Goal: Transaction & Acquisition: Purchase product/service

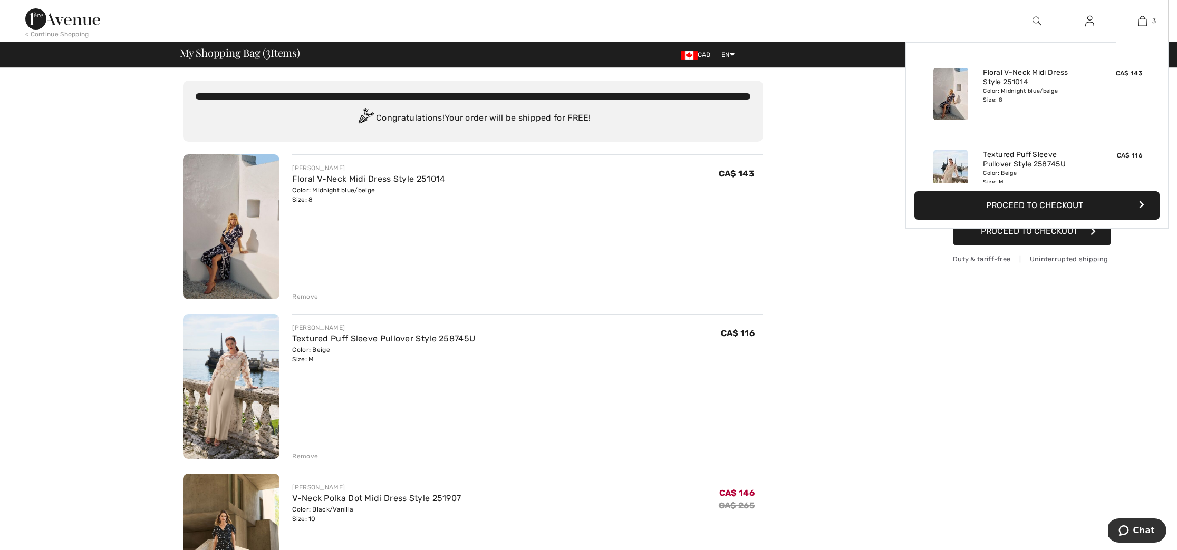
click at [991, 102] on div "Color: Midnight blue/beige Size: 8" at bounding box center [1035, 95] width 104 height 17
click at [946, 107] on img at bounding box center [950, 94] width 35 height 52
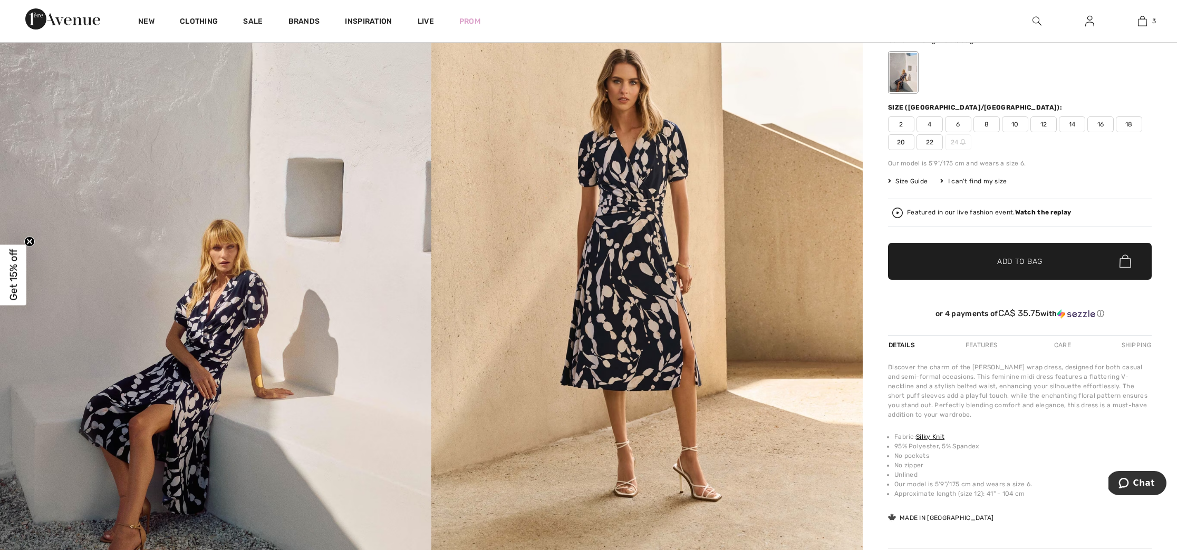
scroll to position [180, 0]
click at [643, 244] on img at bounding box center [646, 279] width 431 height 647
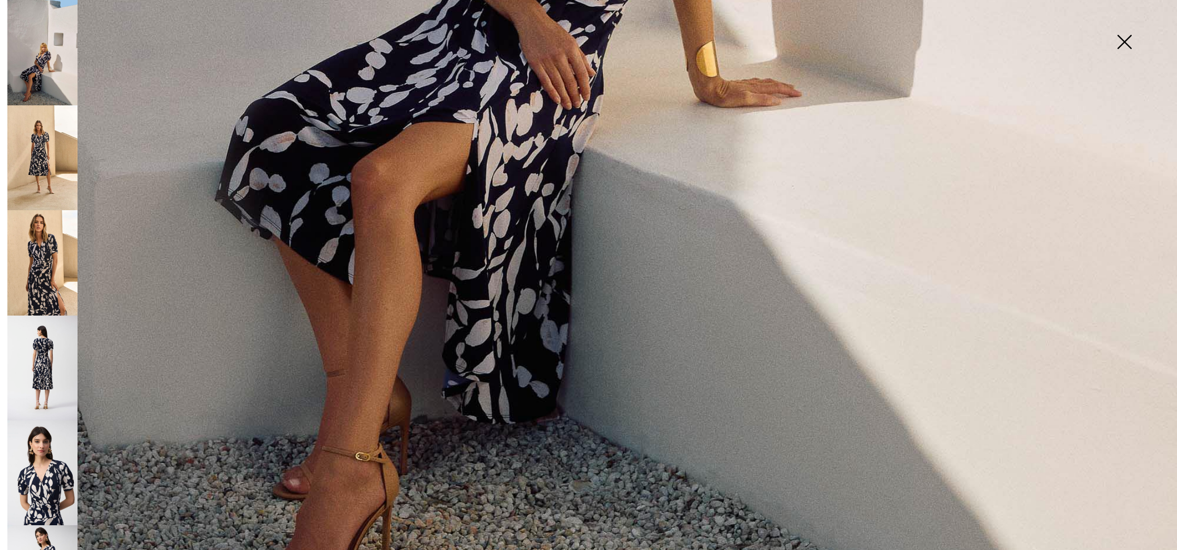
scroll to position [1100, 0]
click at [65, 256] on img at bounding box center [42, 262] width 70 height 105
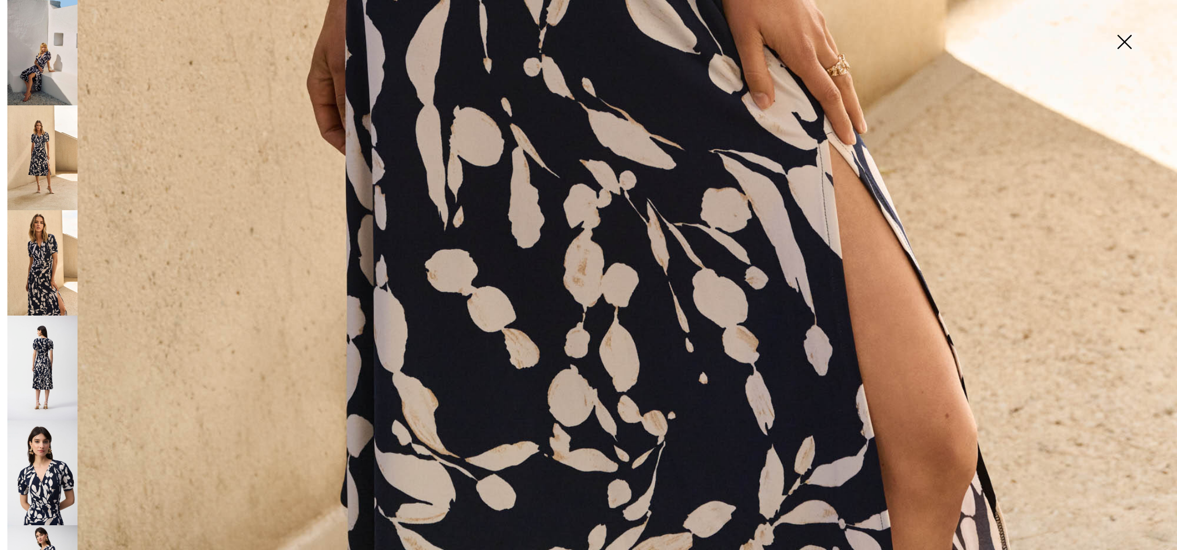
scroll to position [1214, 0]
click at [47, 373] on img at bounding box center [42, 368] width 70 height 105
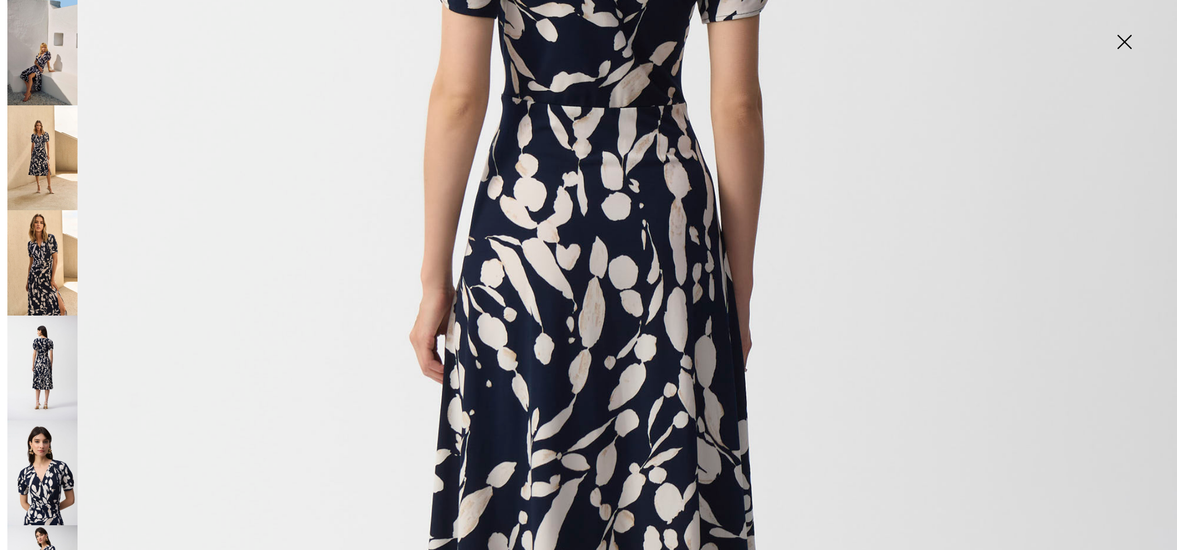
scroll to position [498, 0]
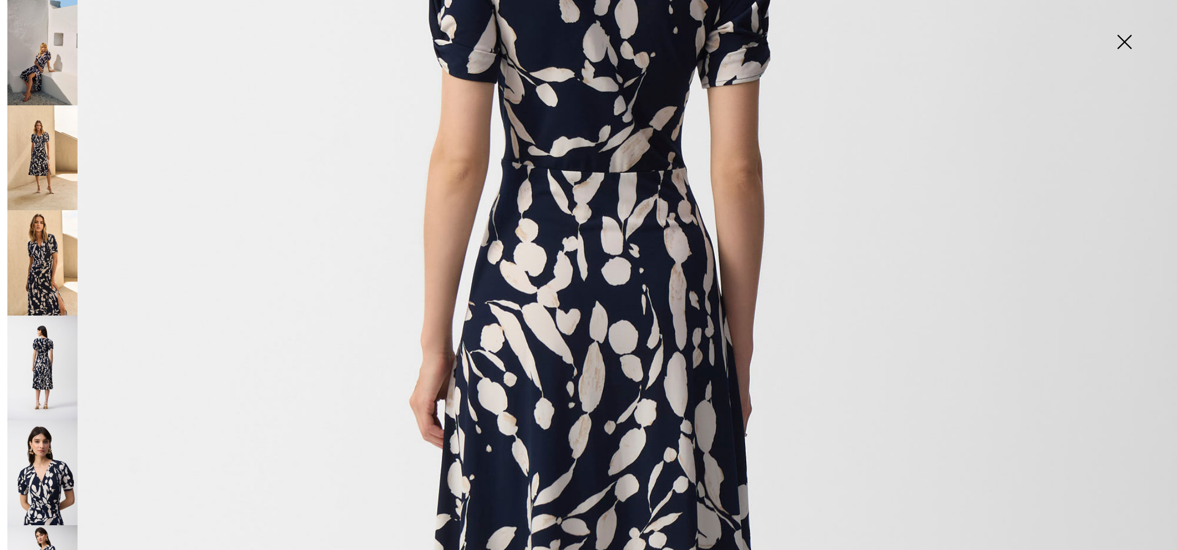
click at [47, 457] on img at bounding box center [42, 473] width 70 height 105
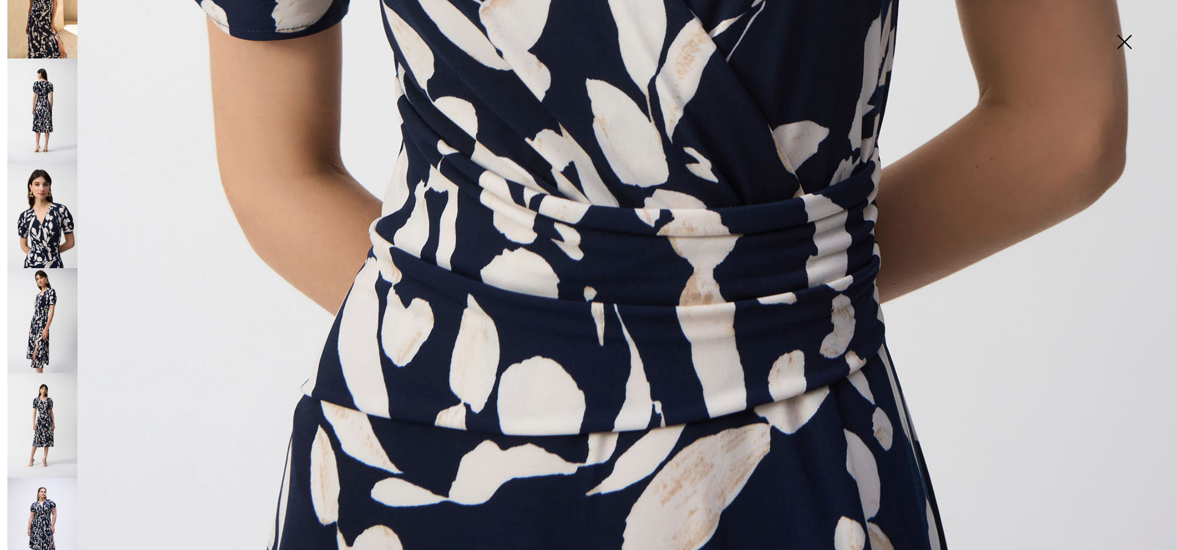
scroll to position [258, 0]
click at [45, 482] on img at bounding box center [42, 530] width 70 height 105
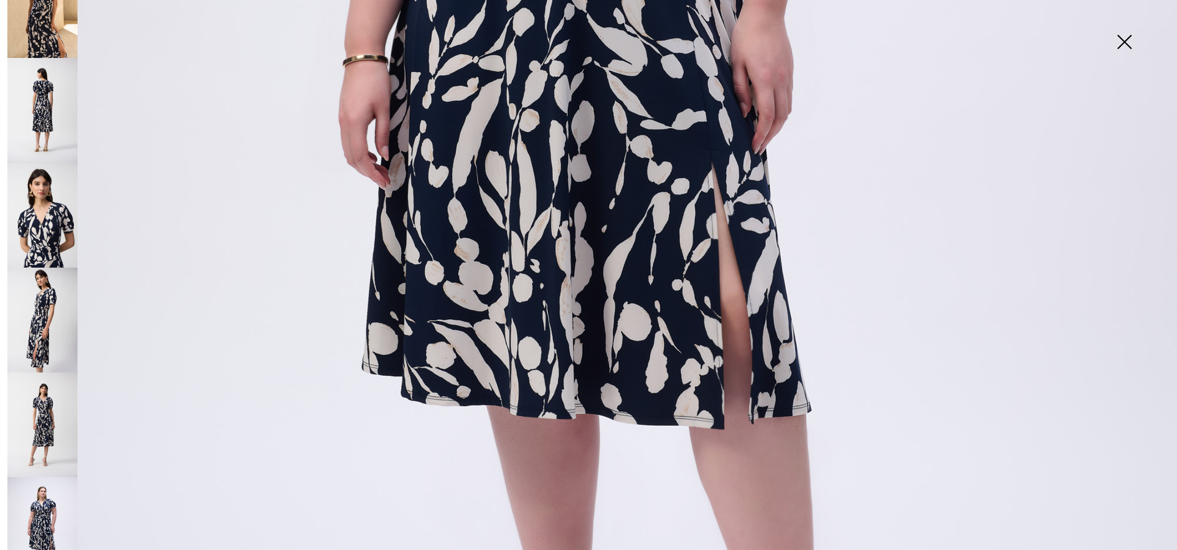
scroll to position [804, 0]
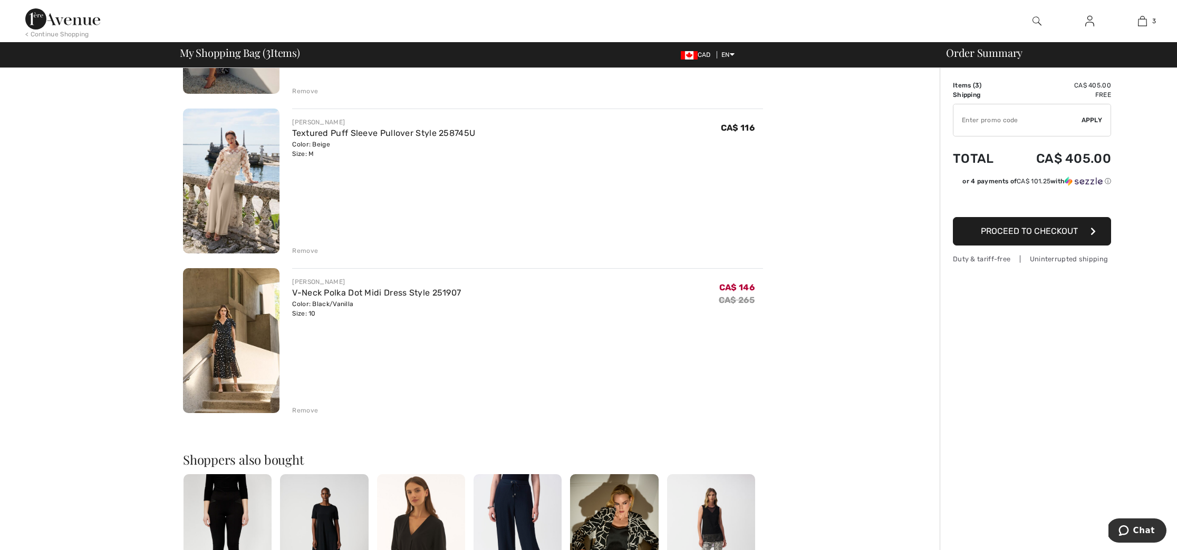
scroll to position [224, 0]
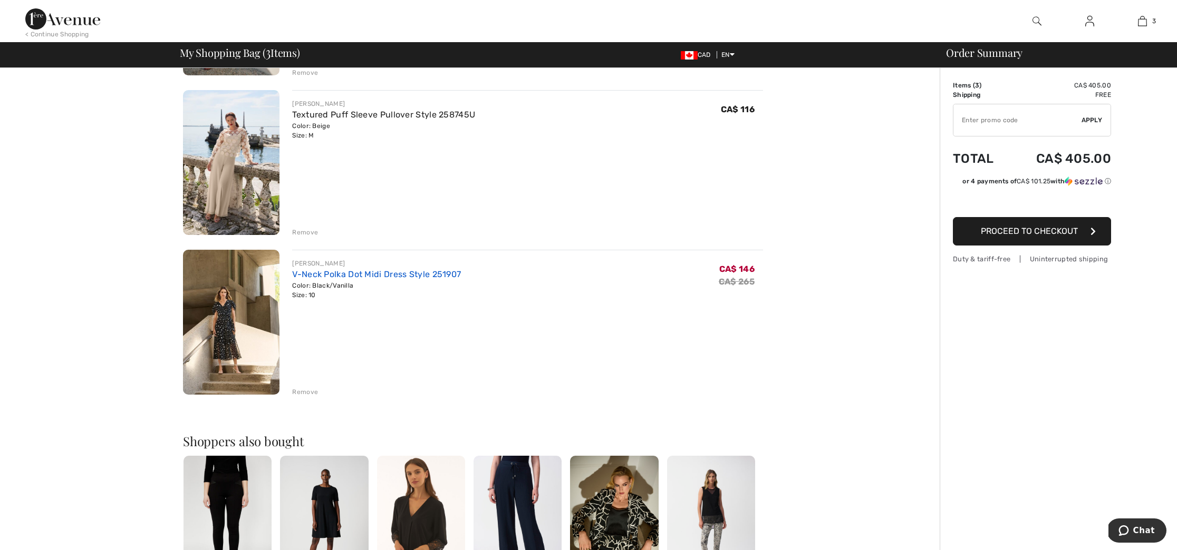
click at [362, 273] on link "V-Neck Polka Dot Midi Dress Style 251907" at bounding box center [376, 274] width 169 height 10
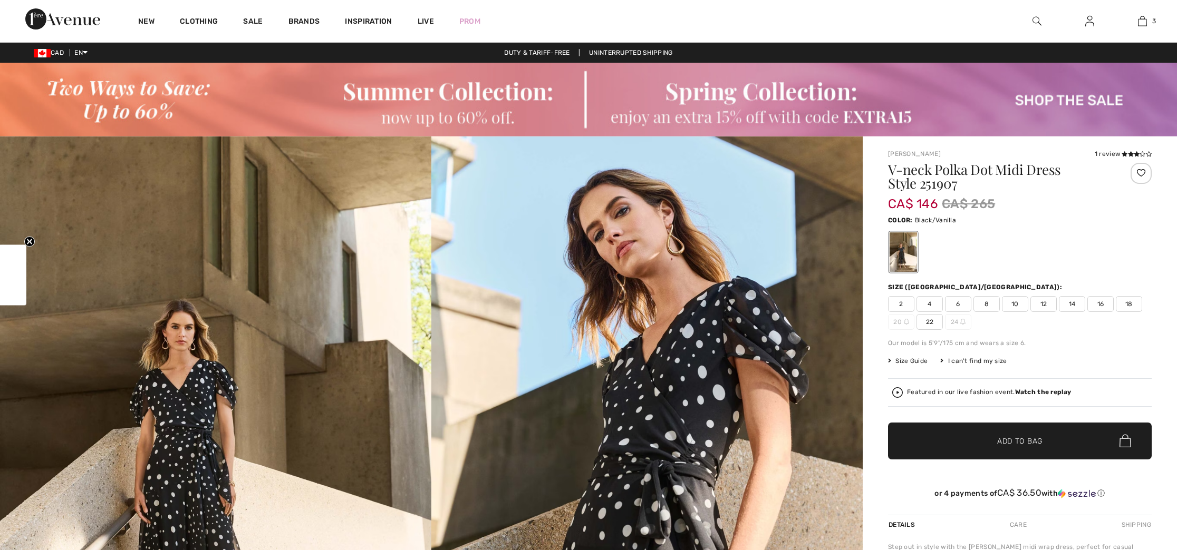
checkbox input "true"
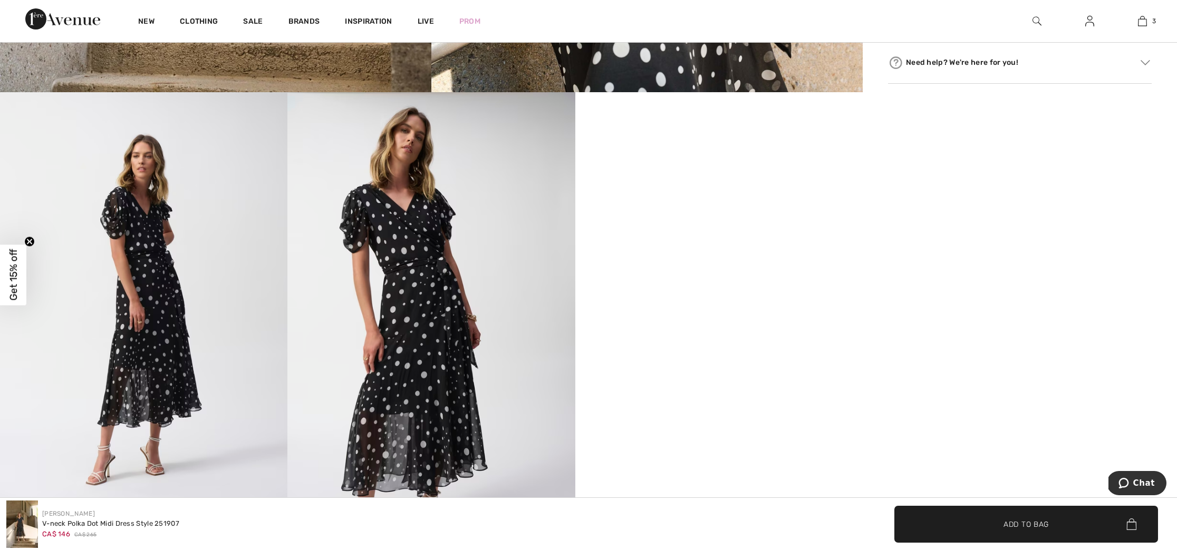
scroll to position [695, 0]
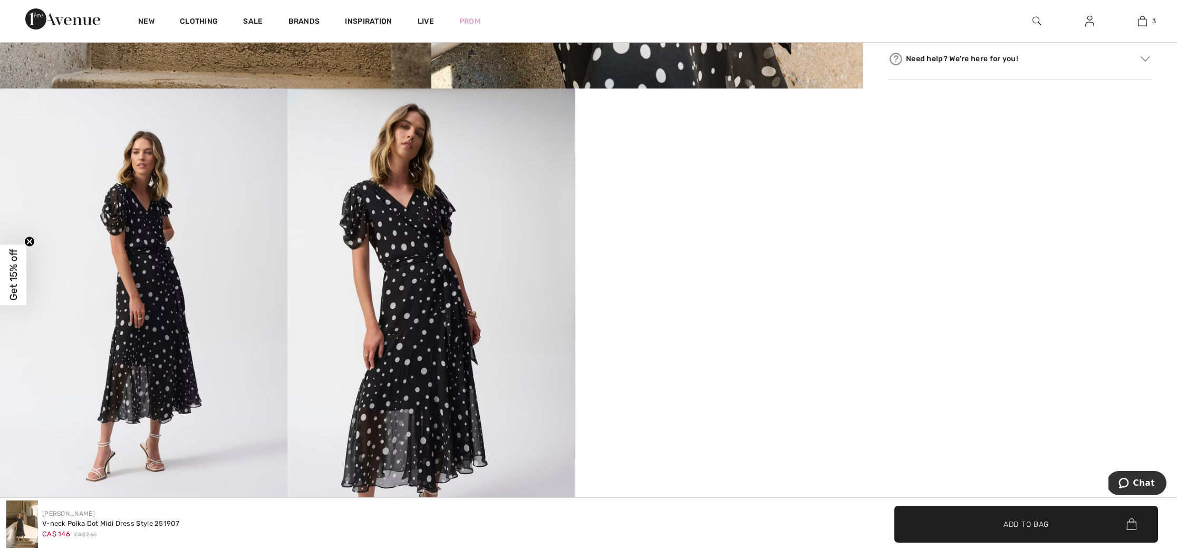
click at [395, 362] on img at bounding box center [430, 304] width 287 height 431
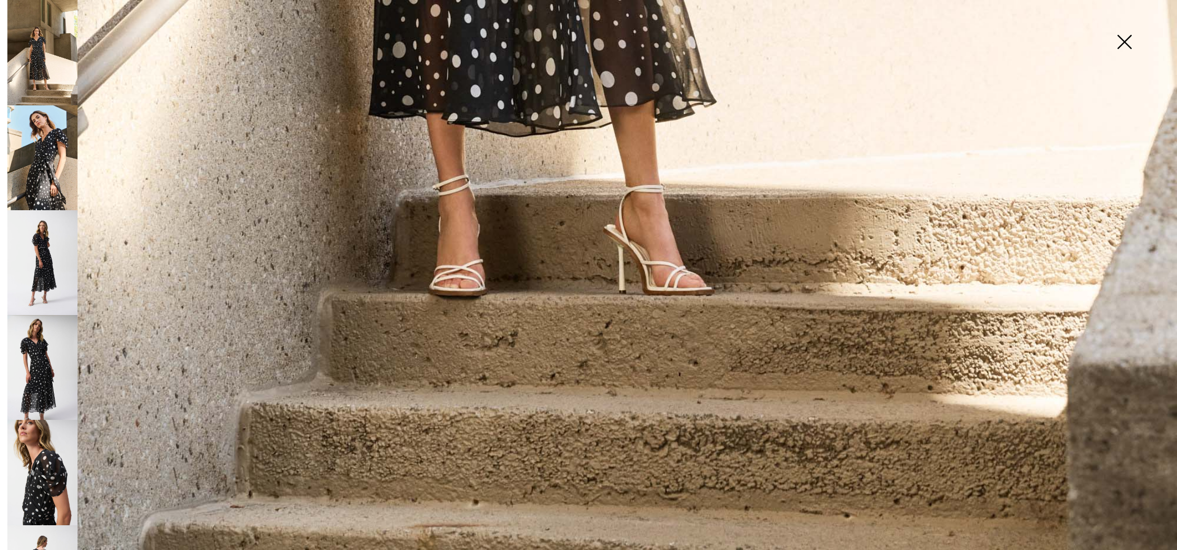
scroll to position [1214, 0]
click at [53, 186] on img at bounding box center [42, 157] width 70 height 105
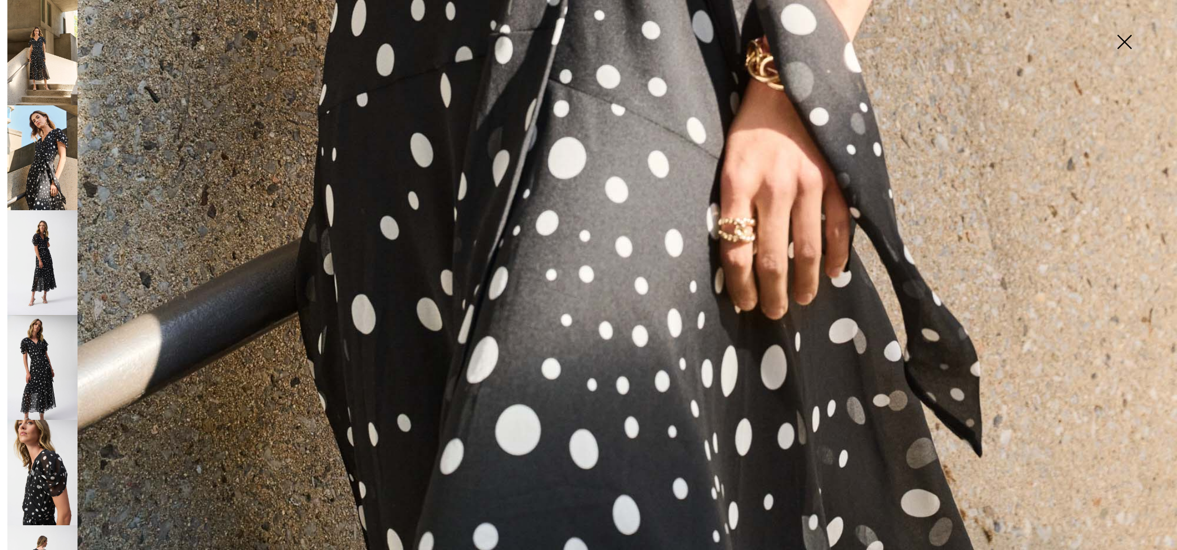
click at [52, 255] on img at bounding box center [42, 262] width 70 height 105
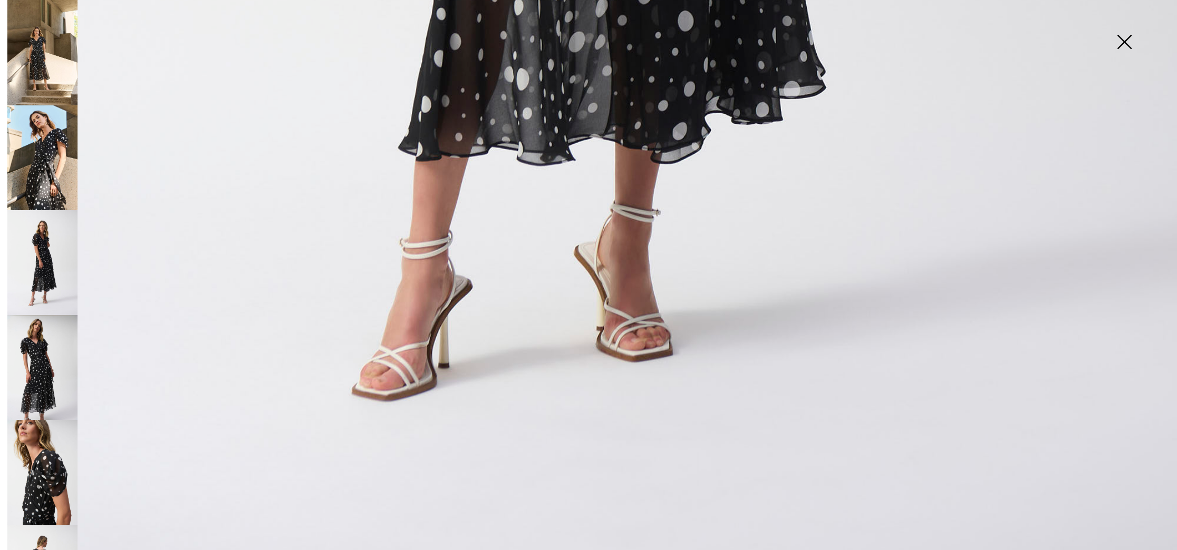
scroll to position [1211, 0]
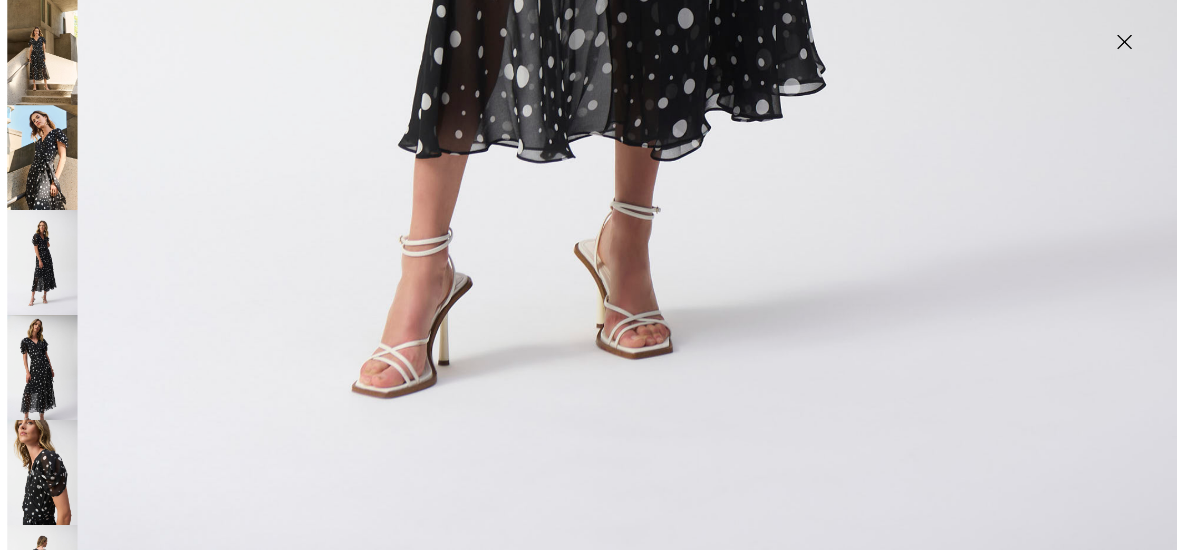
click at [1127, 42] on img at bounding box center [1123, 43] width 53 height 54
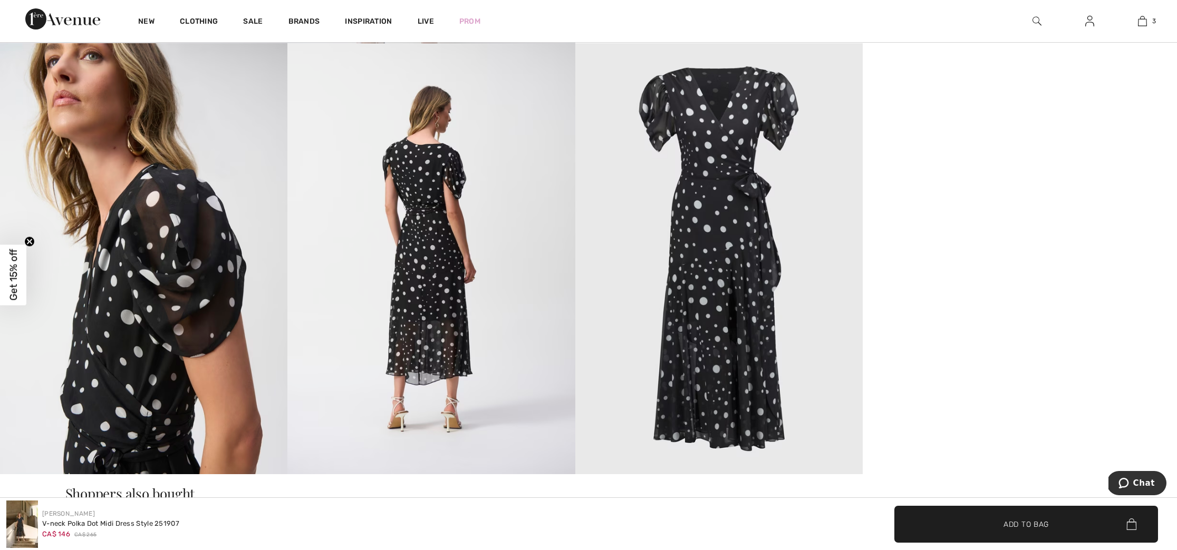
scroll to position [1161, 0]
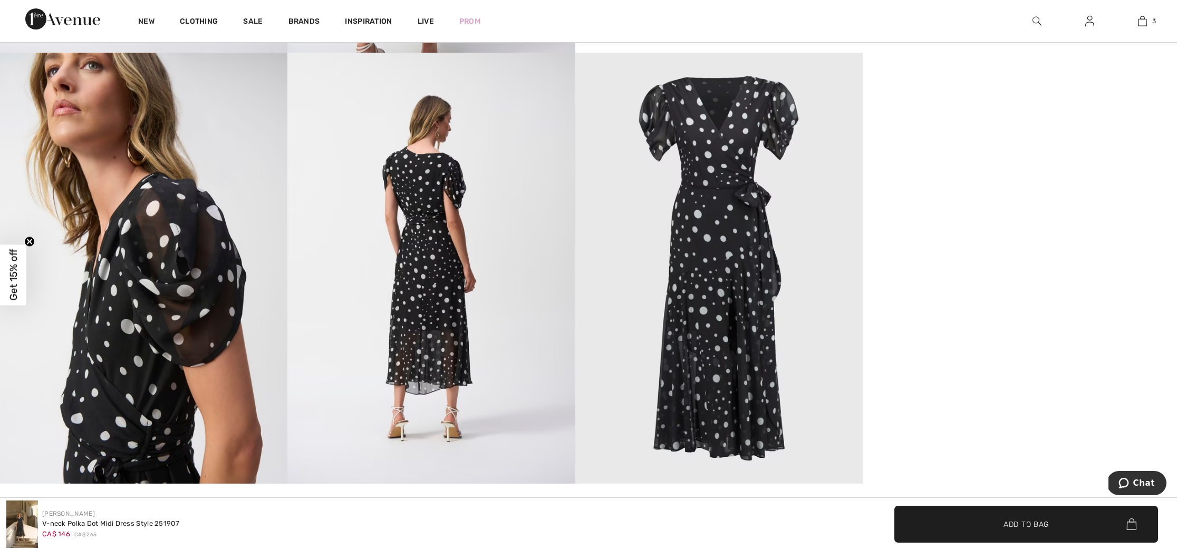
click at [423, 246] on img at bounding box center [430, 268] width 287 height 431
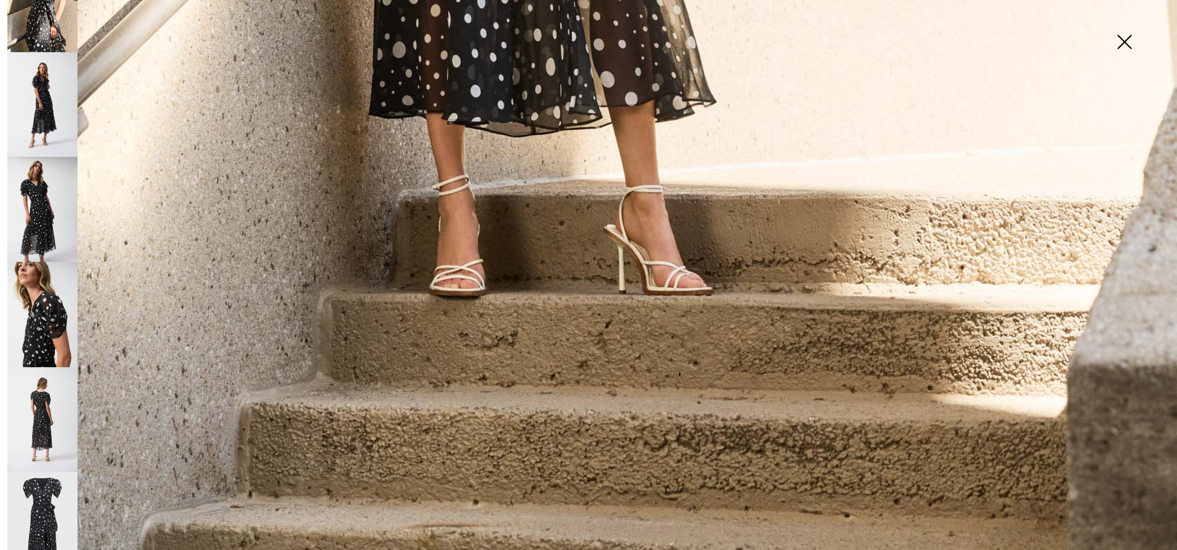
scroll to position [158, 0]
click at [40, 417] on img at bounding box center [42, 420] width 70 height 105
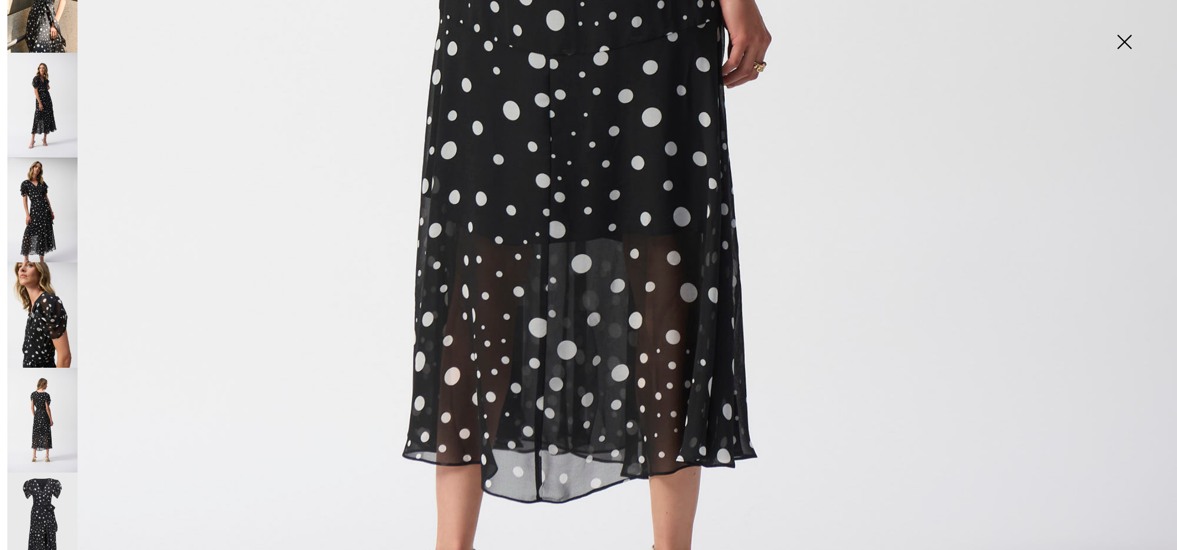
scroll to position [896, 0]
